Goal: Use online tool/utility: Utilize a website feature to perform a specific function

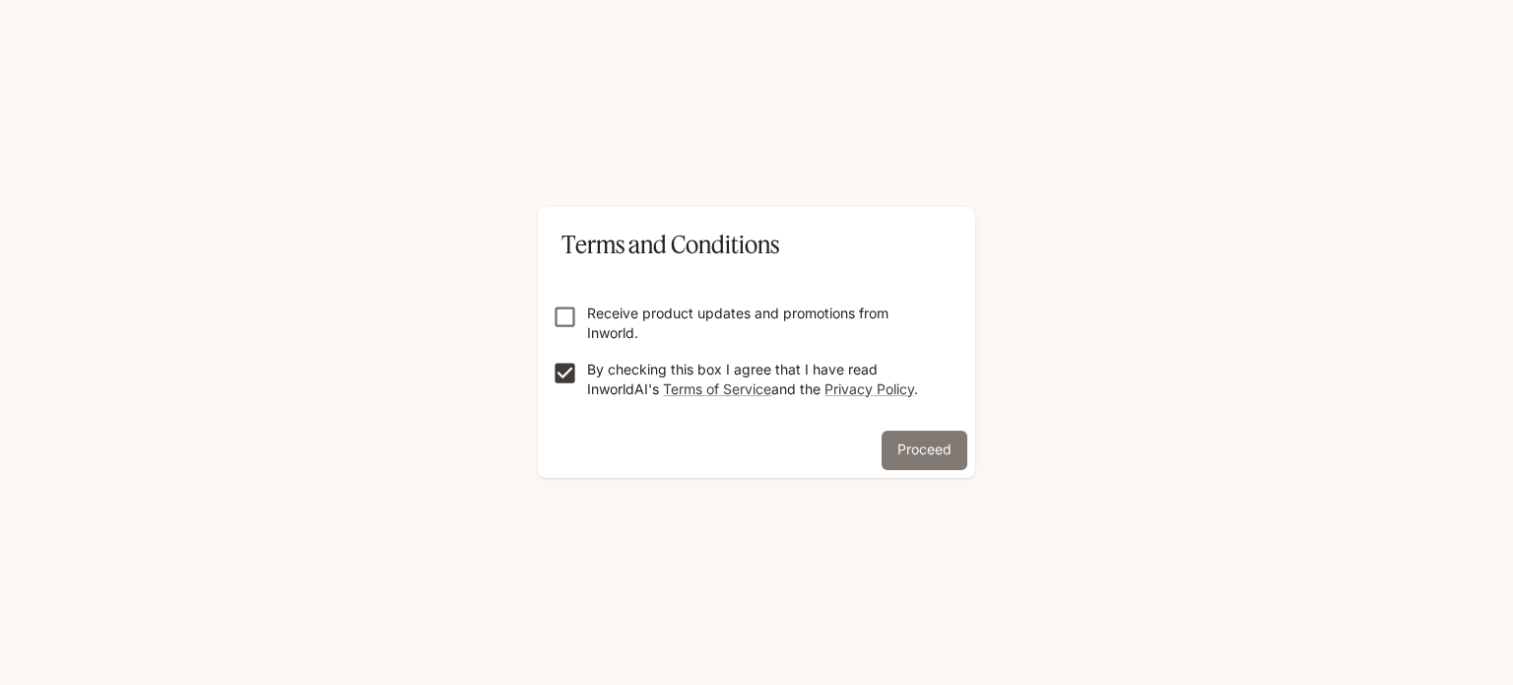
click at [927, 452] on button "Proceed" at bounding box center [925, 450] width 86 height 39
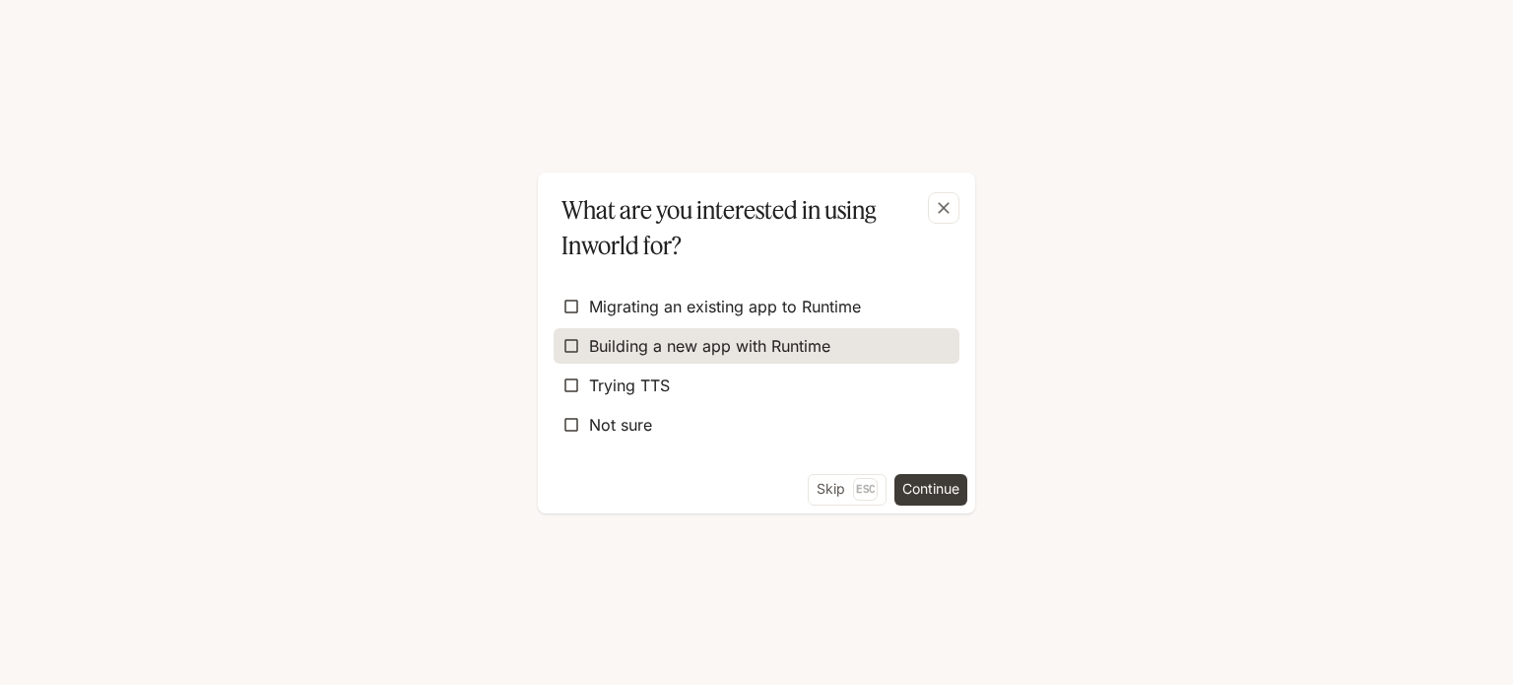
click at [661, 345] on span "Building a new app with Runtime" at bounding box center [709, 346] width 241 height 24
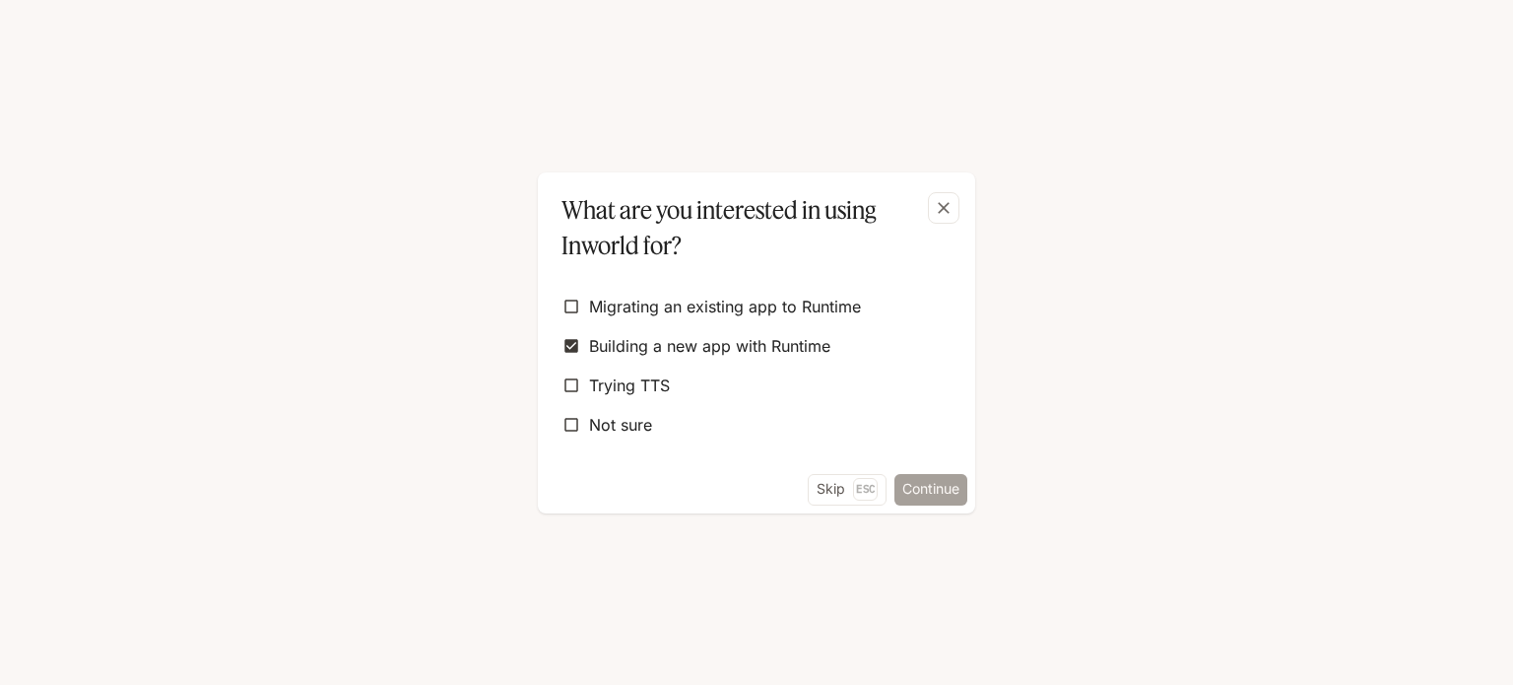
click at [910, 484] on button "Continue" at bounding box center [931, 490] width 73 height 32
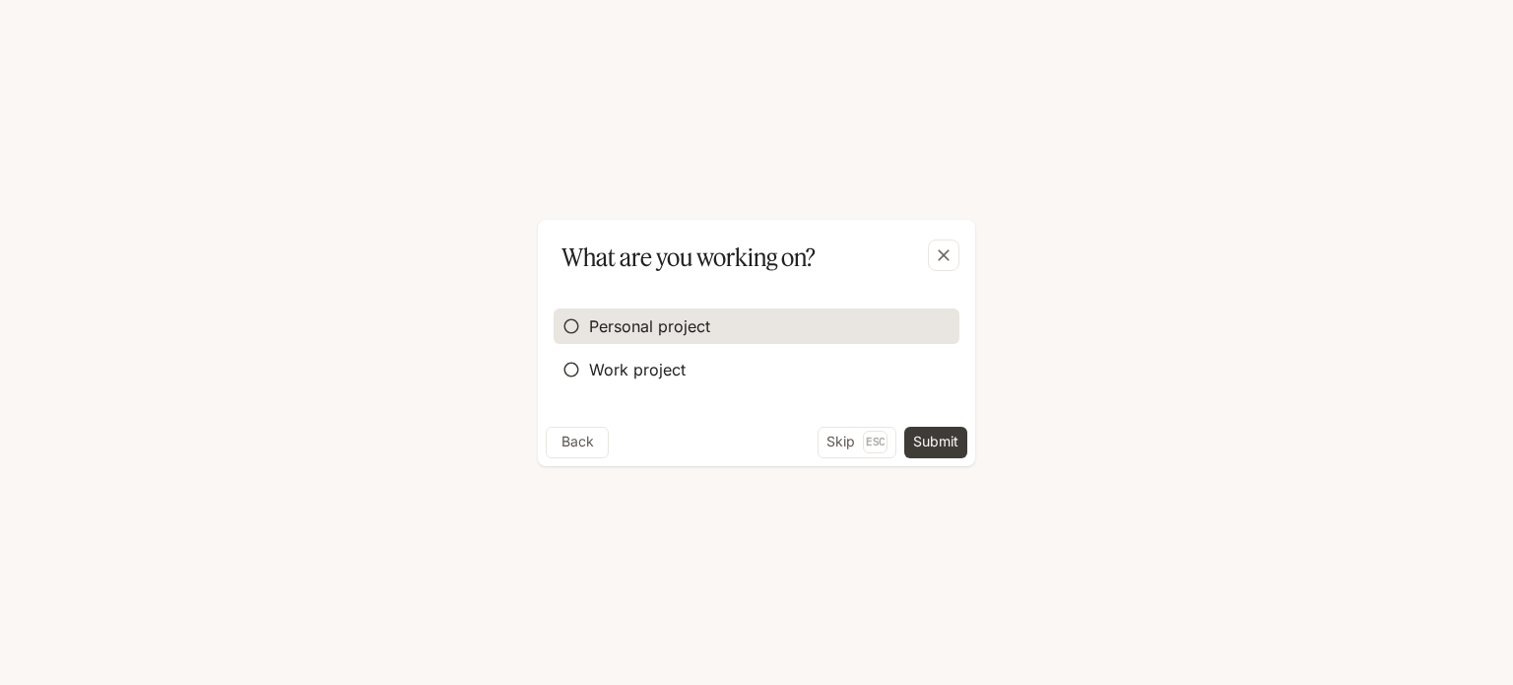
click at [668, 327] on span "Personal project" at bounding box center [649, 326] width 121 height 24
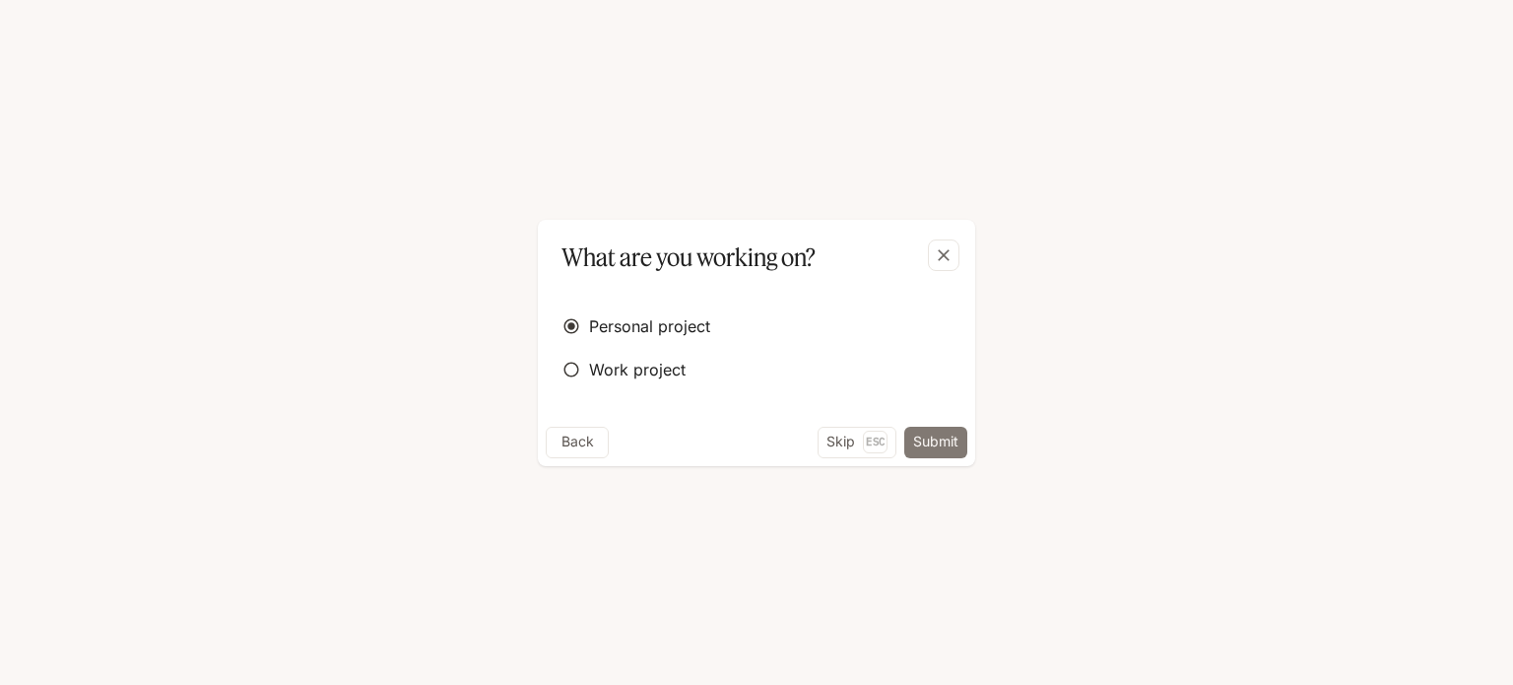
click at [939, 448] on button "Submit" at bounding box center [935, 443] width 63 height 32
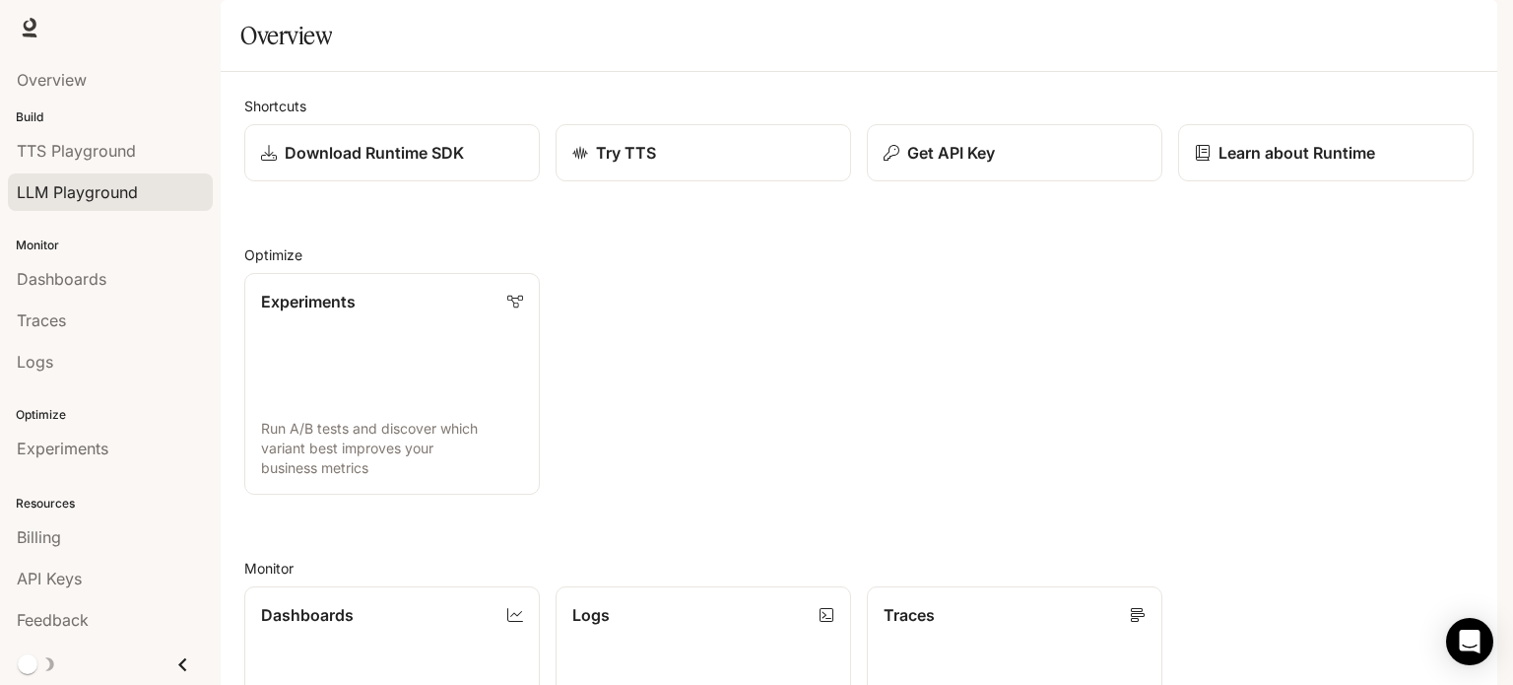
click at [77, 188] on span "LLM Playground" at bounding box center [77, 192] width 121 height 24
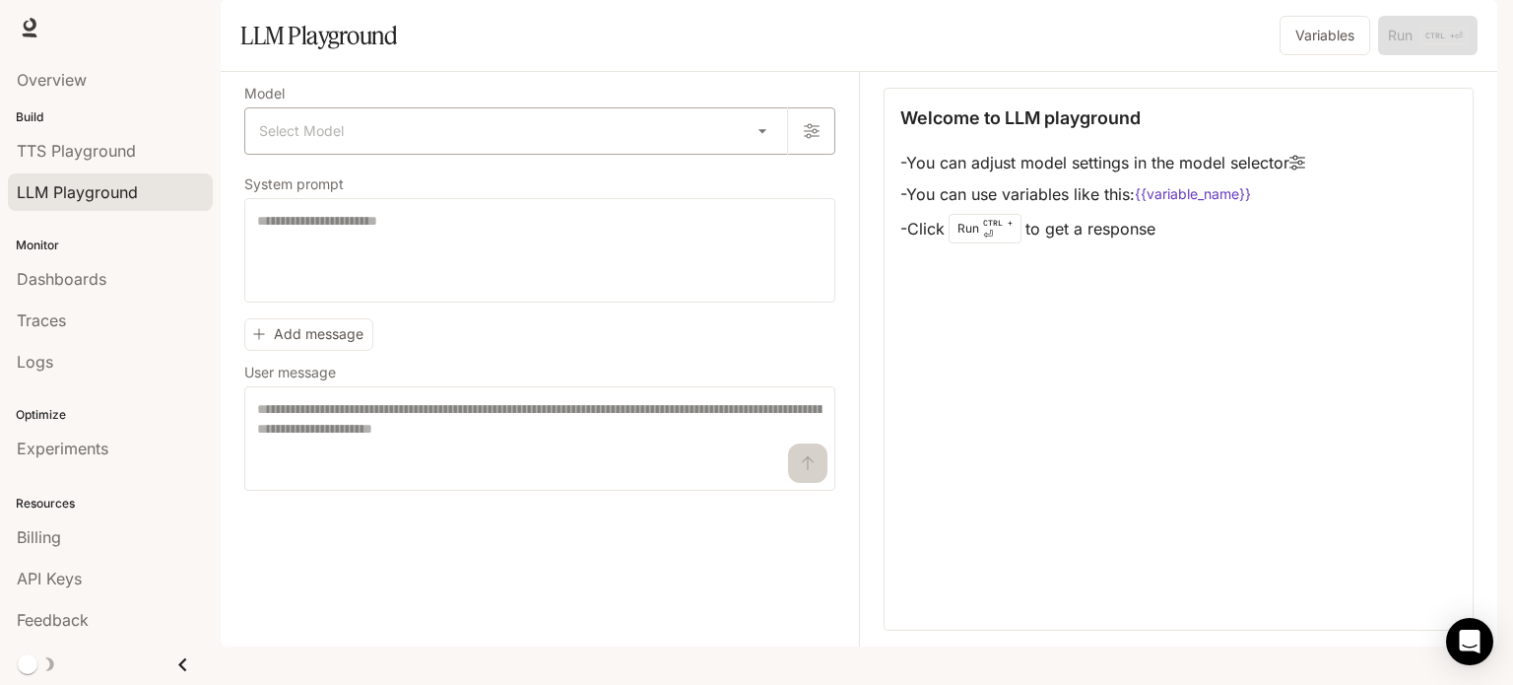
click at [763, 181] on body "Skip to main content Runtime Runtime Documentation Documentation Portal Overvie…" at bounding box center [756, 342] width 1513 height 685
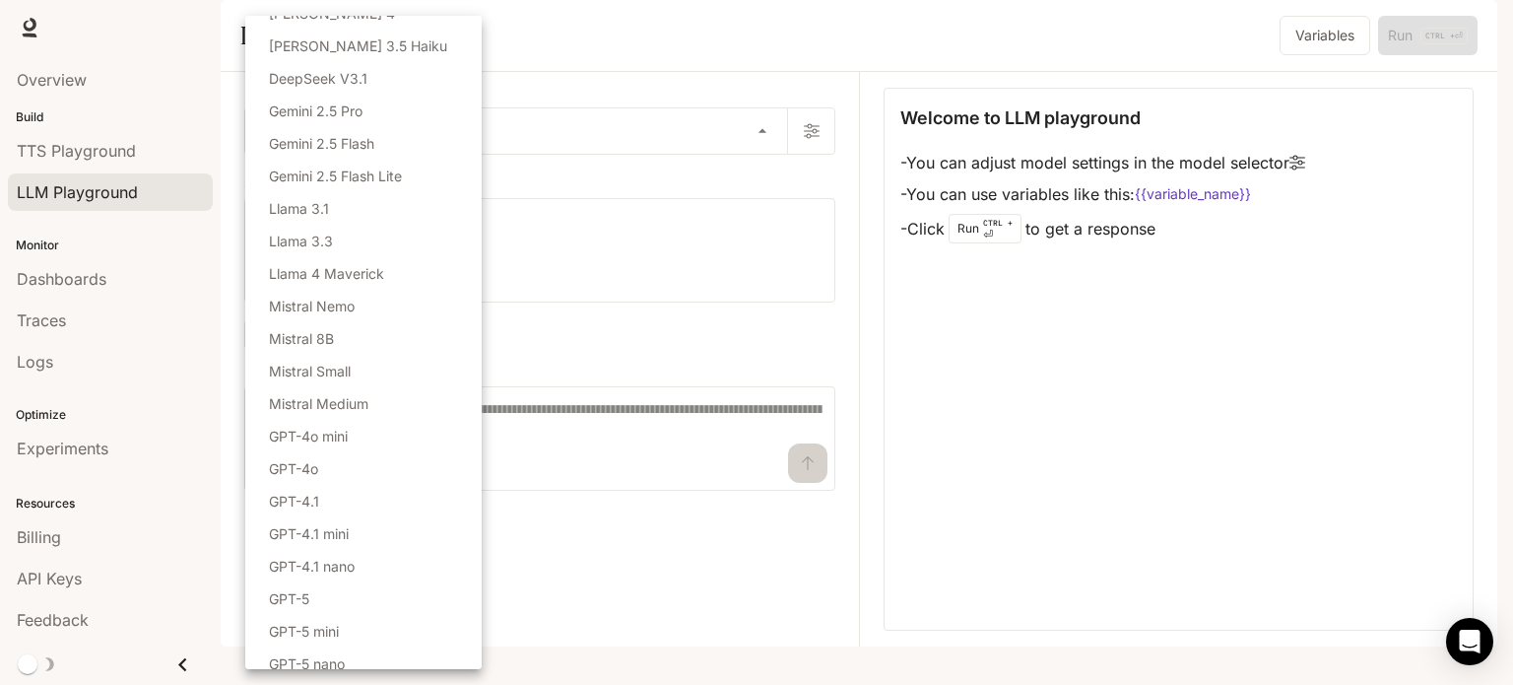
scroll to position [99, 0]
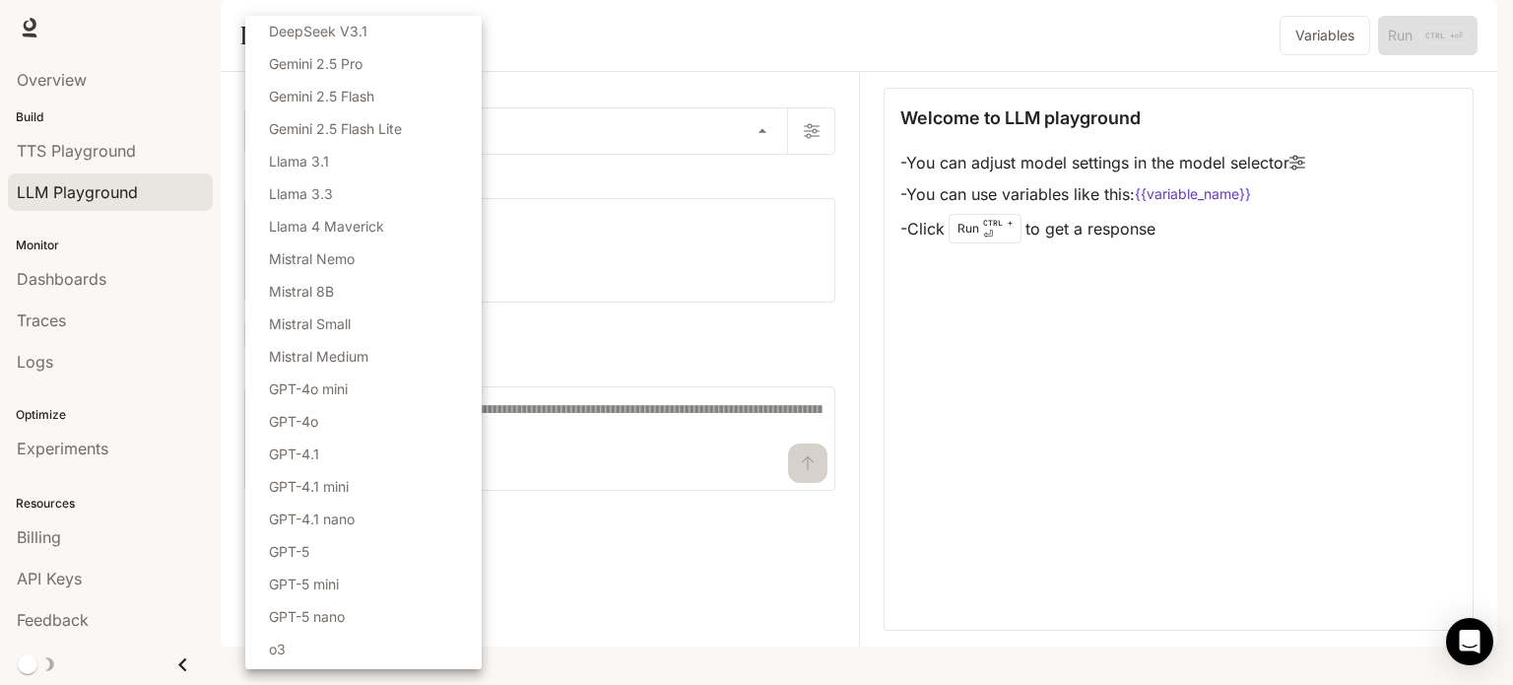
click at [335, 547] on li "GPT-5" at bounding box center [363, 551] width 236 height 33
type input "*****"
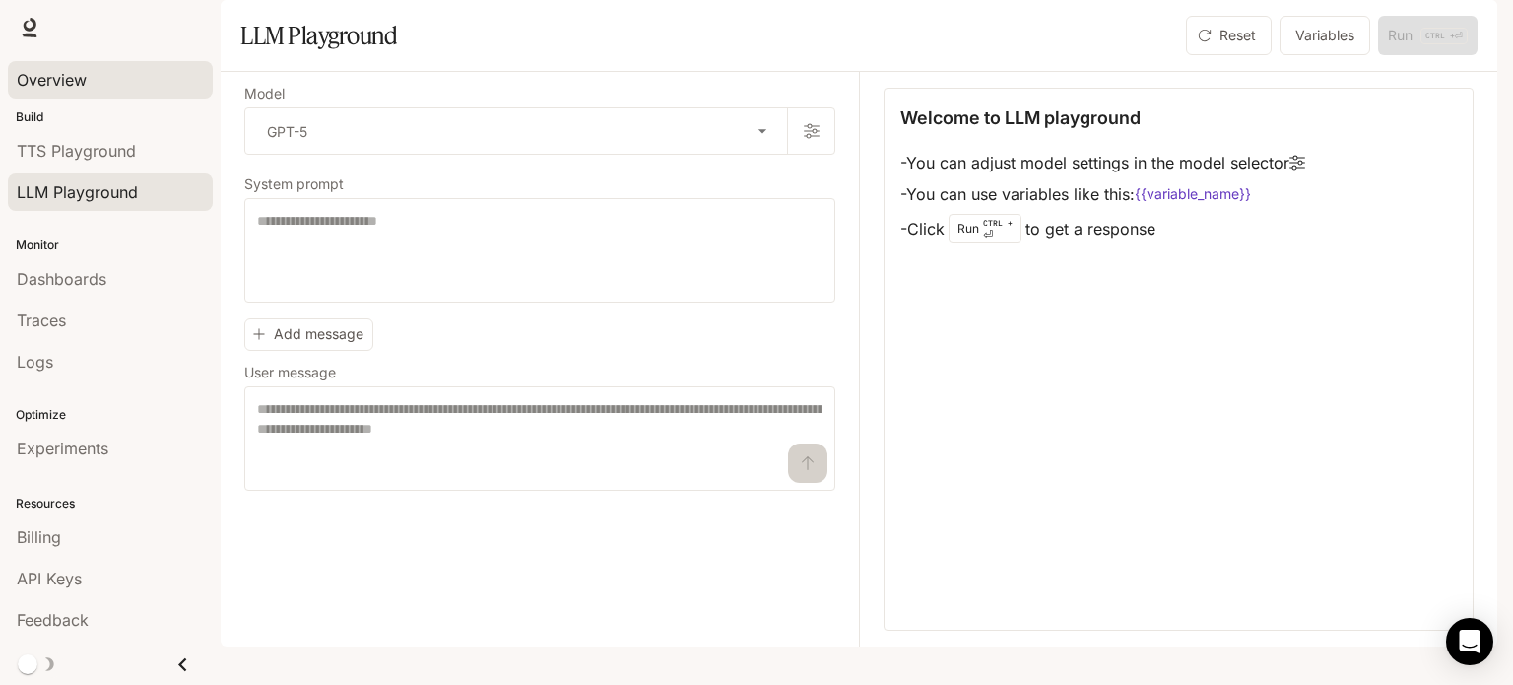
click at [46, 75] on span "Overview" at bounding box center [52, 80] width 70 height 24
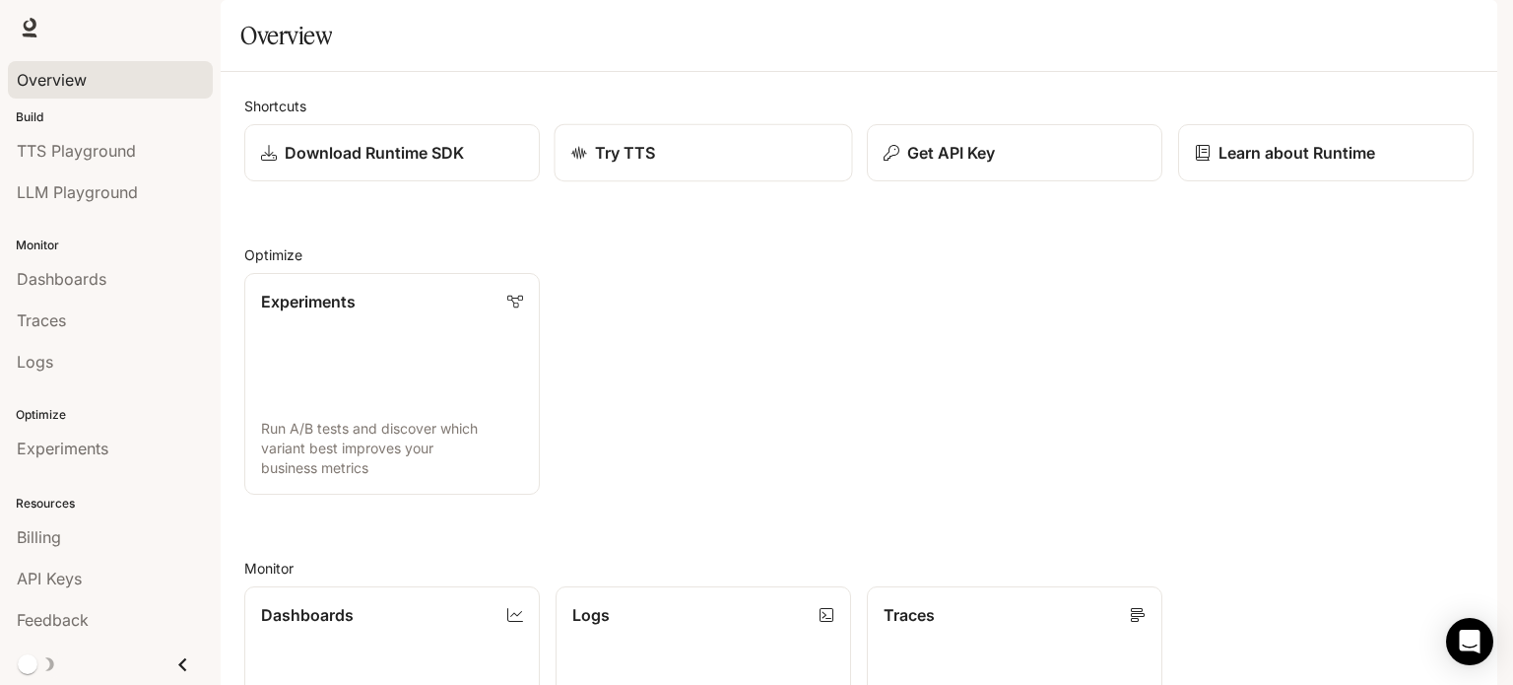
click at [625, 165] on p "Try TTS" at bounding box center [625, 153] width 61 height 24
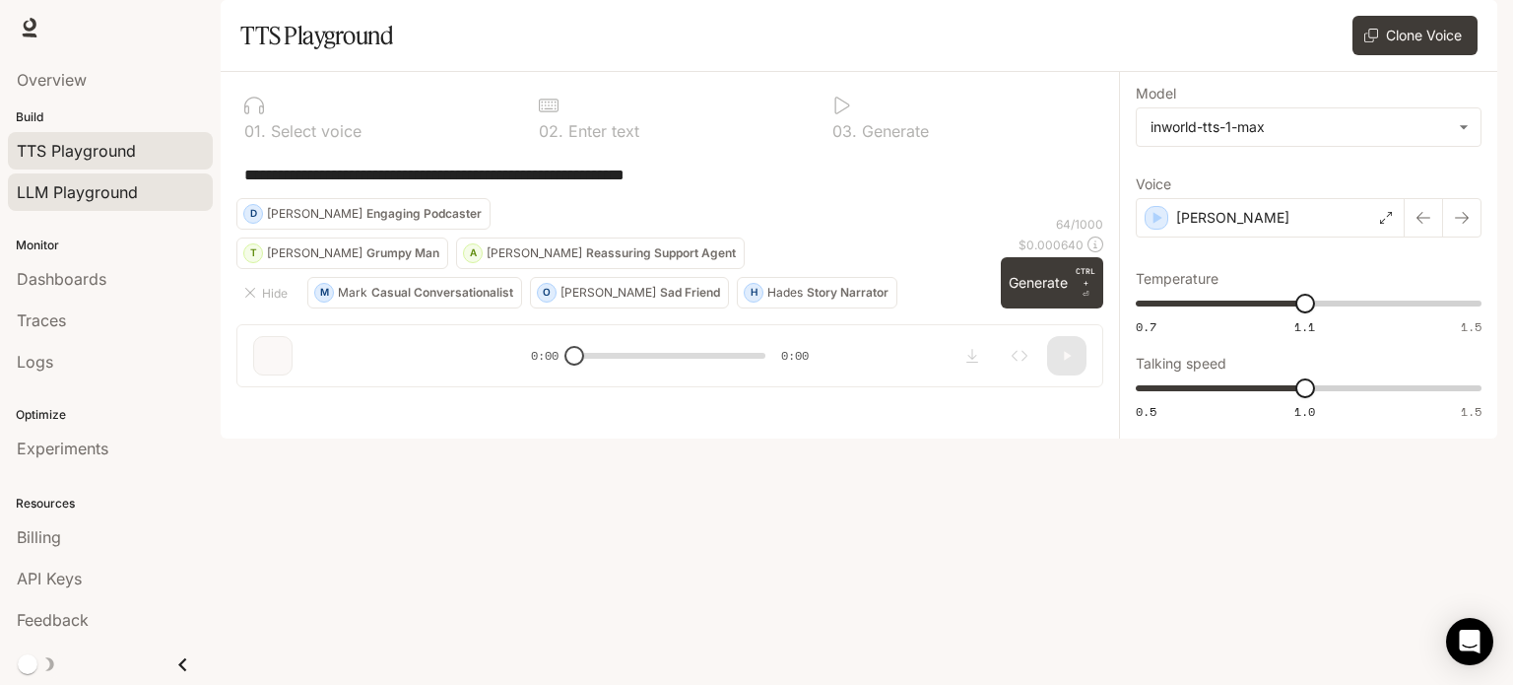
click at [64, 194] on span "LLM Playground" at bounding box center [77, 192] width 121 height 24
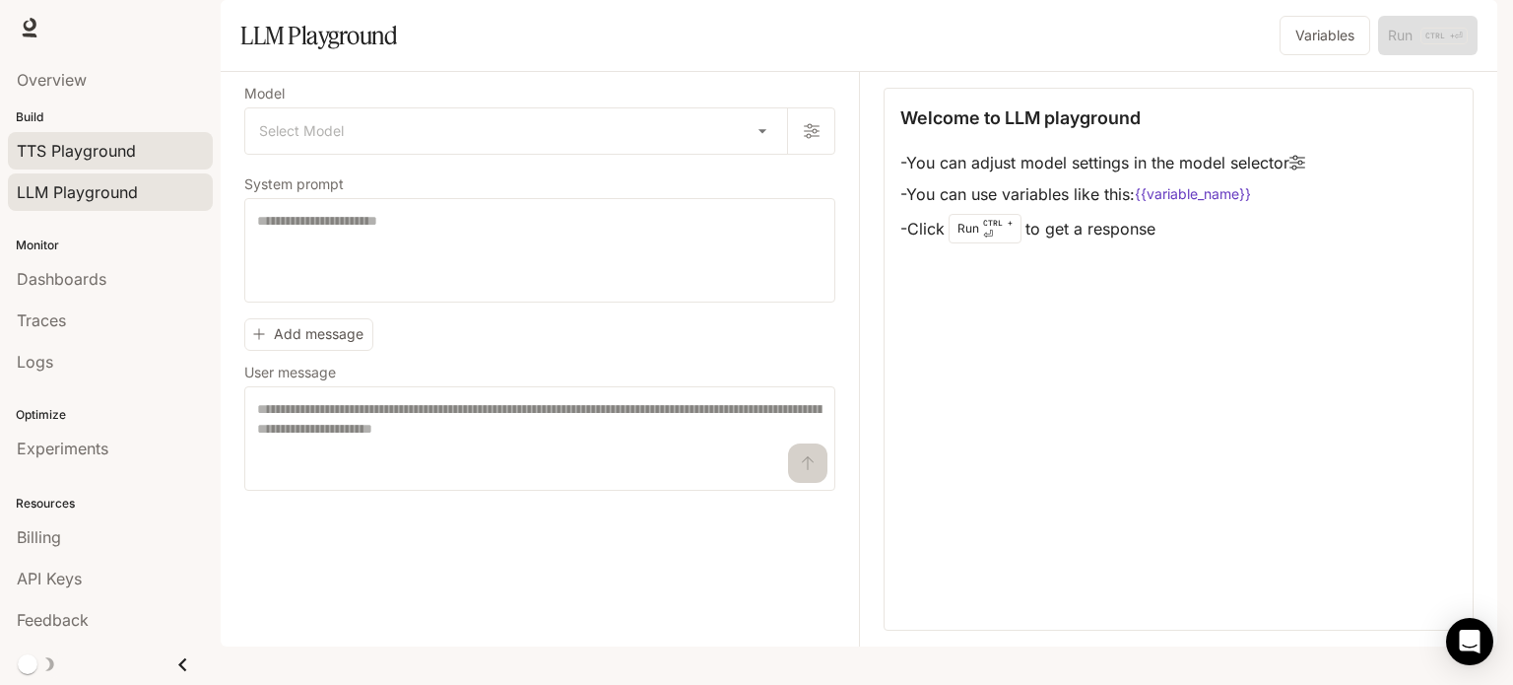
click at [58, 145] on span "TTS Playground" at bounding box center [76, 151] width 119 height 24
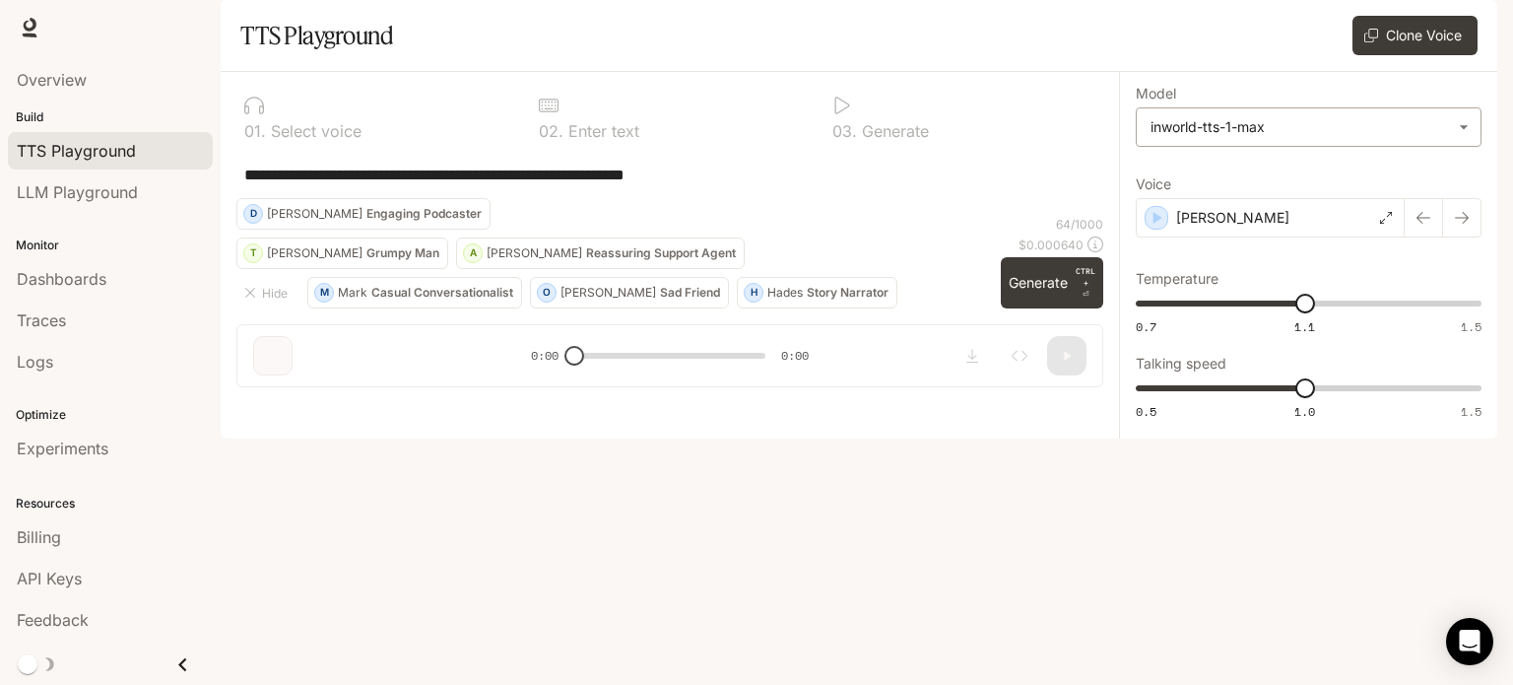
click at [1438, 183] on body "**********" at bounding box center [756, 342] width 1513 height 685
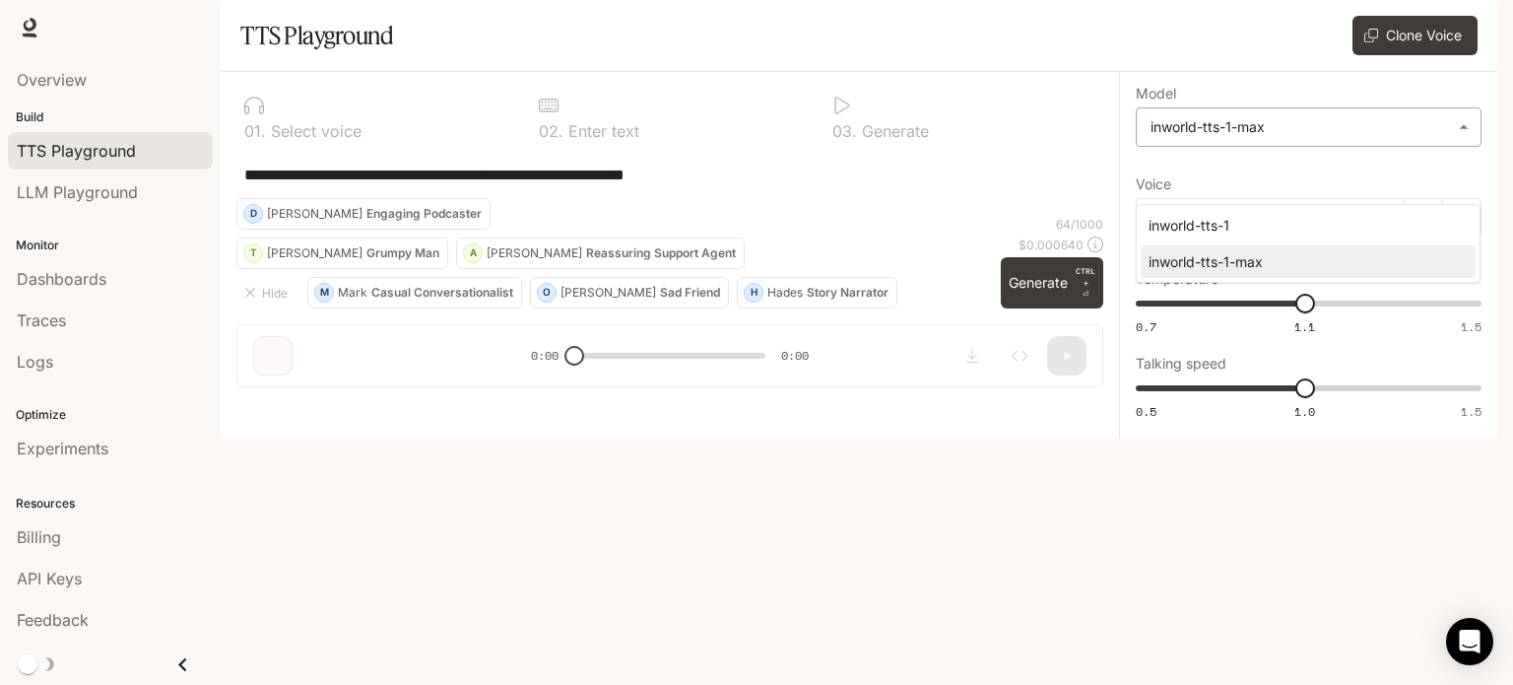
click at [1438, 183] on div at bounding box center [756, 342] width 1513 height 685
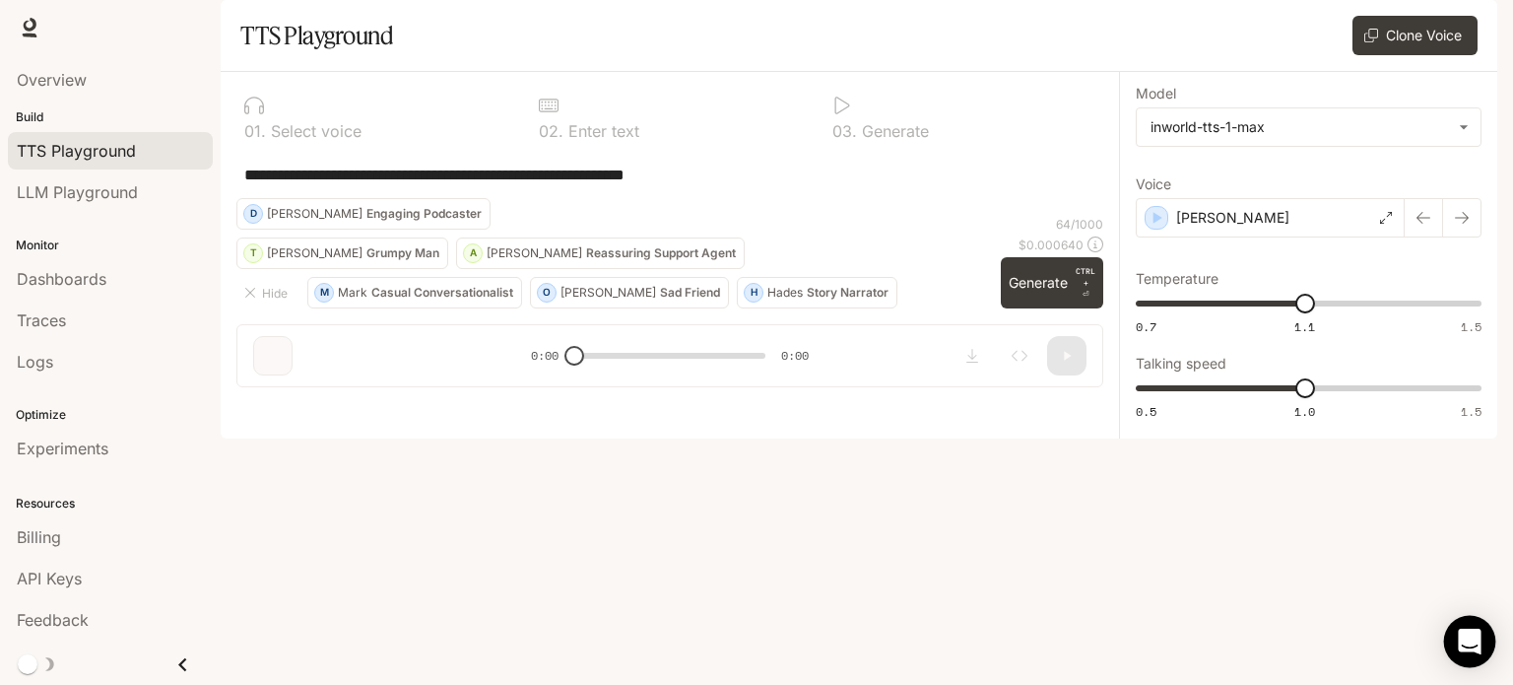
click at [1464, 651] on icon "Open Intercom Messenger" at bounding box center [1470, 642] width 26 height 26
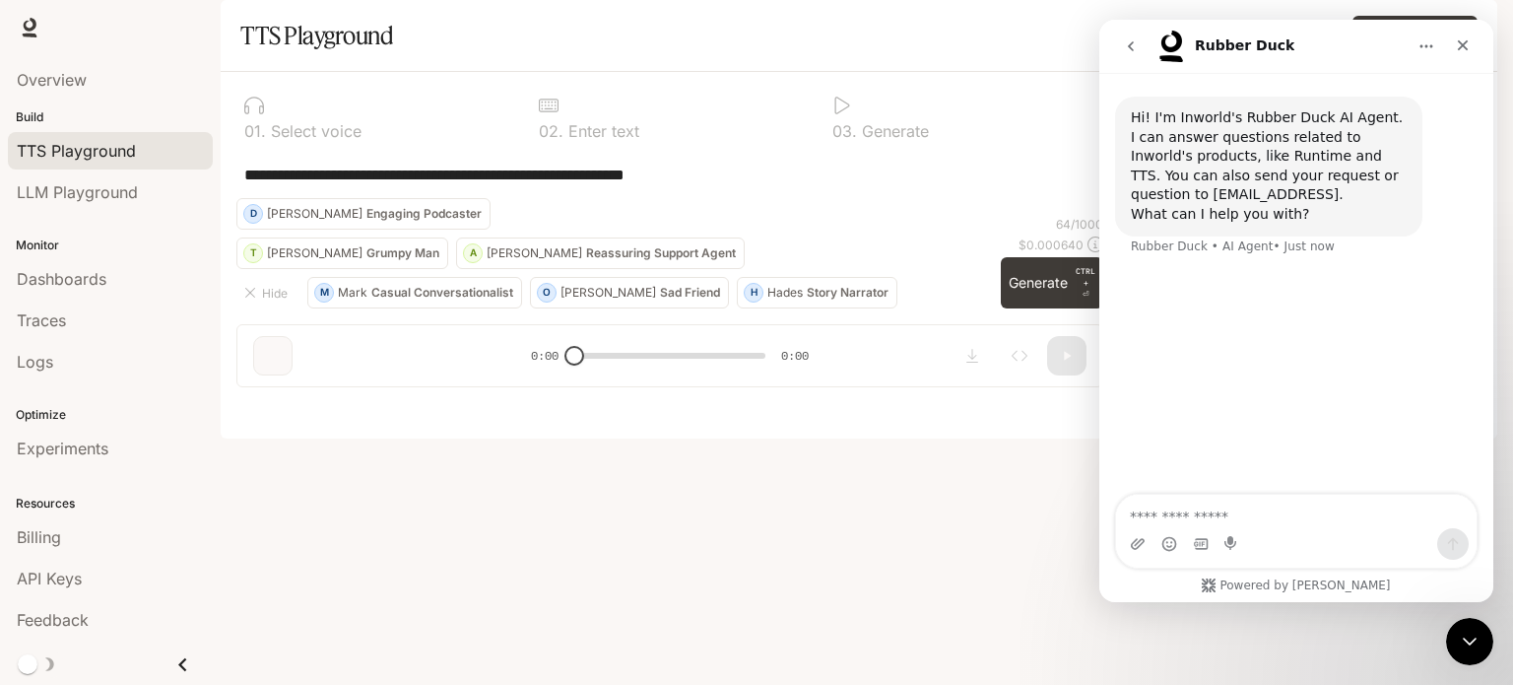
click at [1200, 523] on textarea "Ask a question…" at bounding box center [1296, 511] width 361 height 33
type textarea "**********"
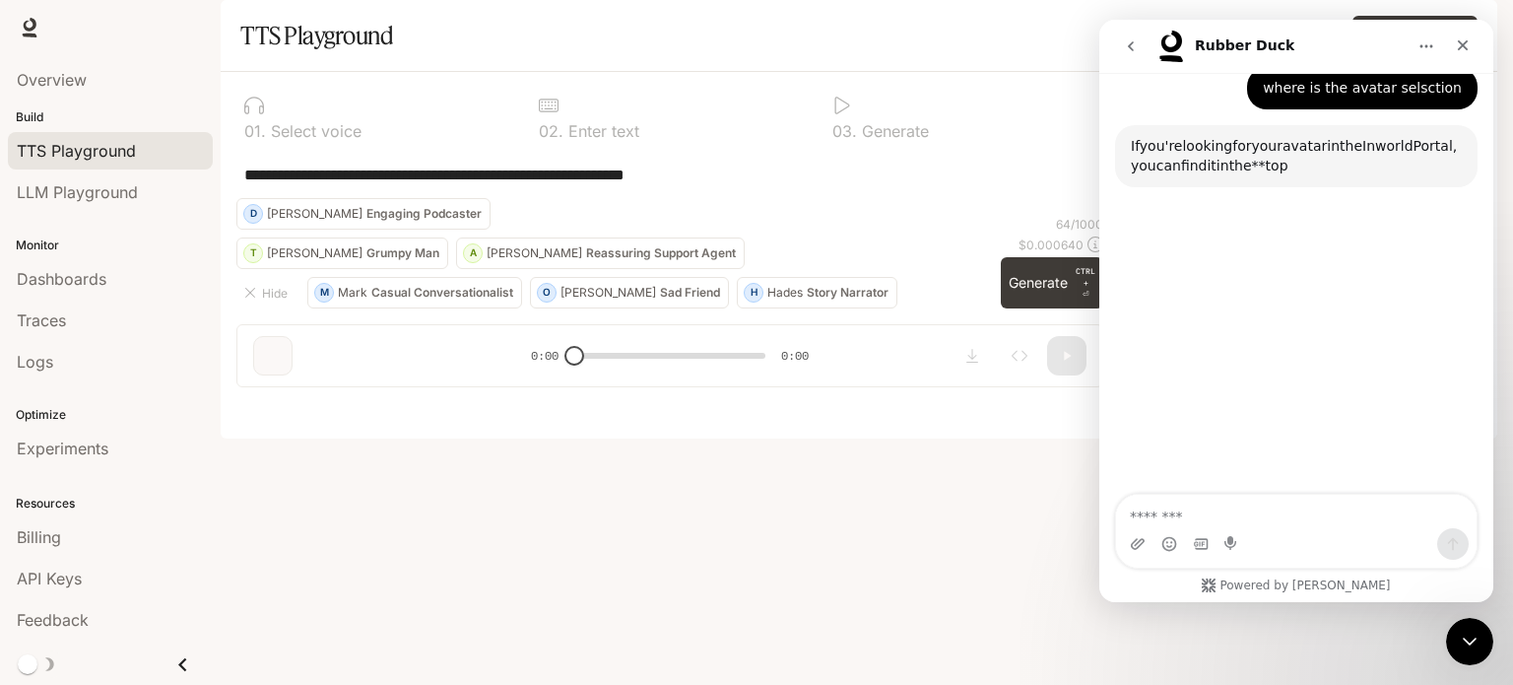
scroll to position [183, 0]
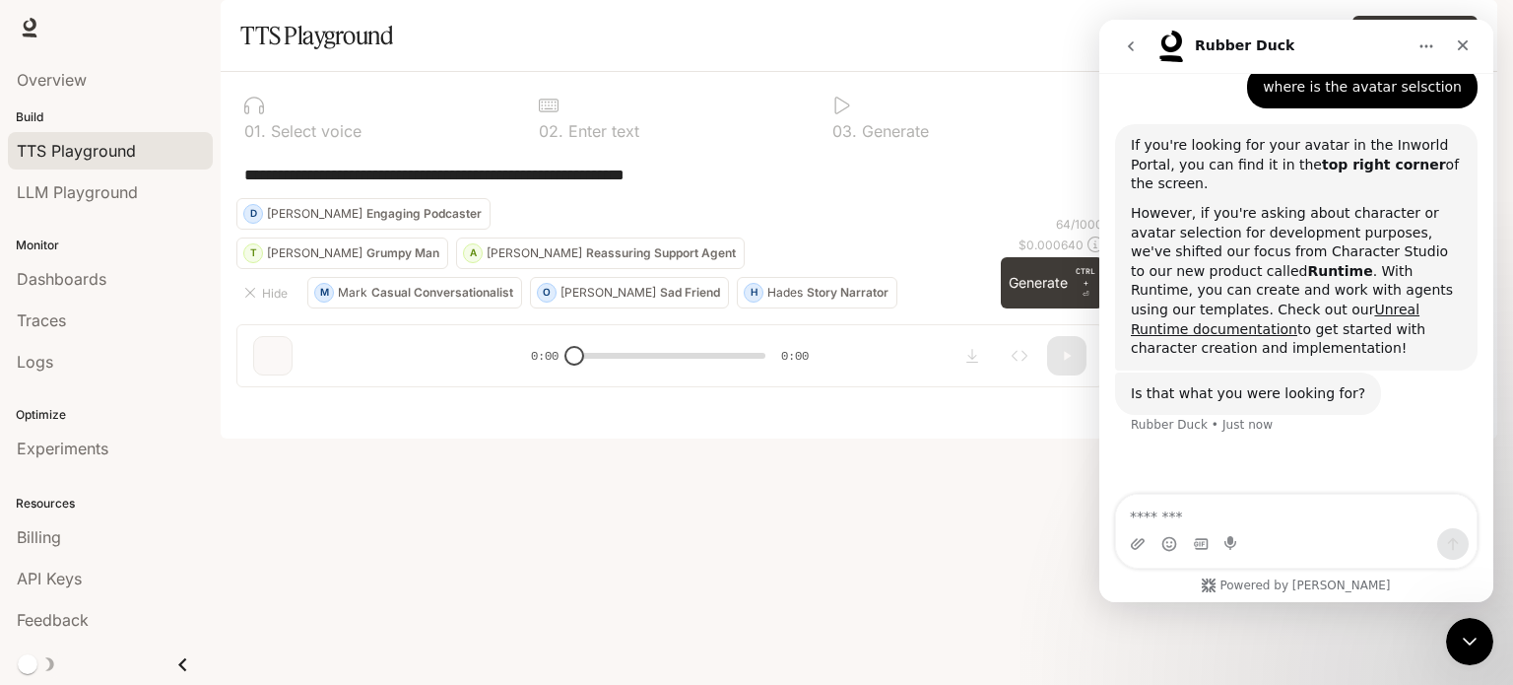
click at [1241, 507] on textarea "Message…" at bounding box center [1296, 511] width 361 height 33
type textarea "*********"
